Goal: Task Accomplishment & Management: Use online tool/utility

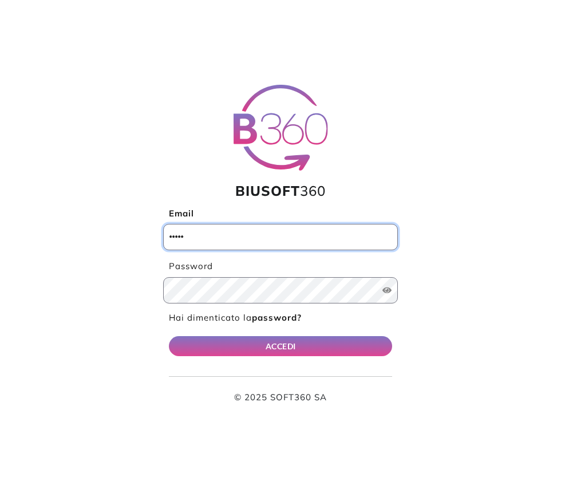
click at [182, 241] on input "Email" at bounding box center [280, 237] width 235 height 26
type input "**********"
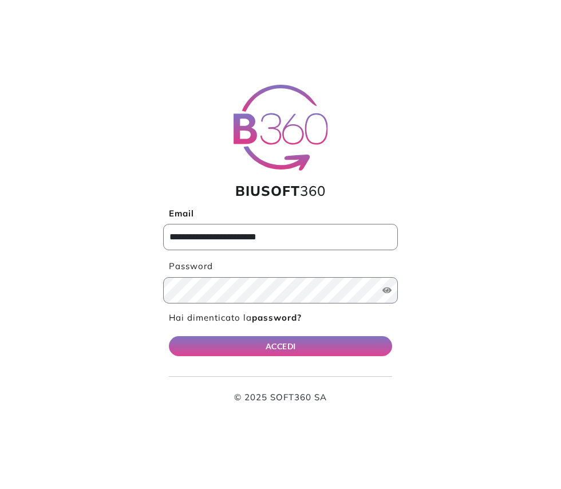
click at [169, 336] on button "ACCEDI" at bounding box center [280, 346] width 223 height 20
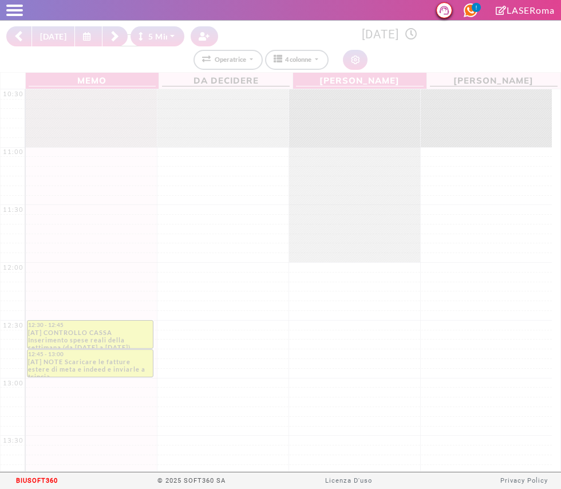
select select "*"
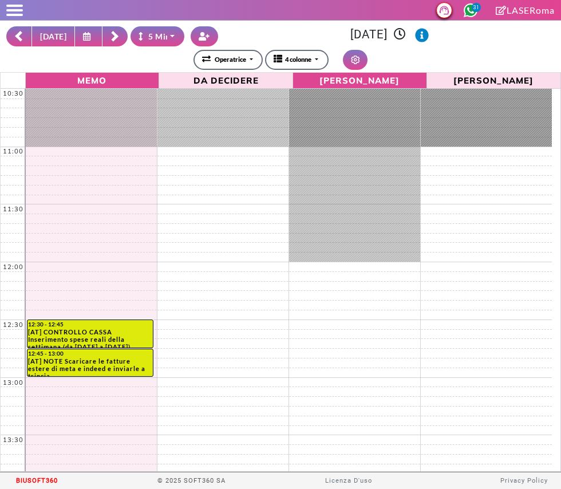
click at [57, 43] on button "[DATE]" at bounding box center [52, 36] width 43 height 20
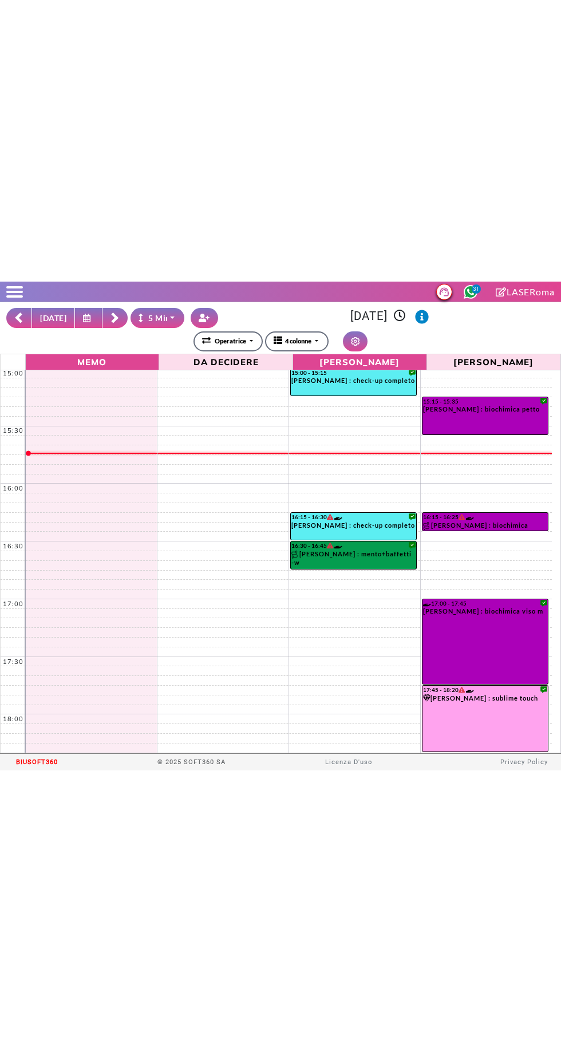
scroll to position [515, 0]
